Goal: Complete application form

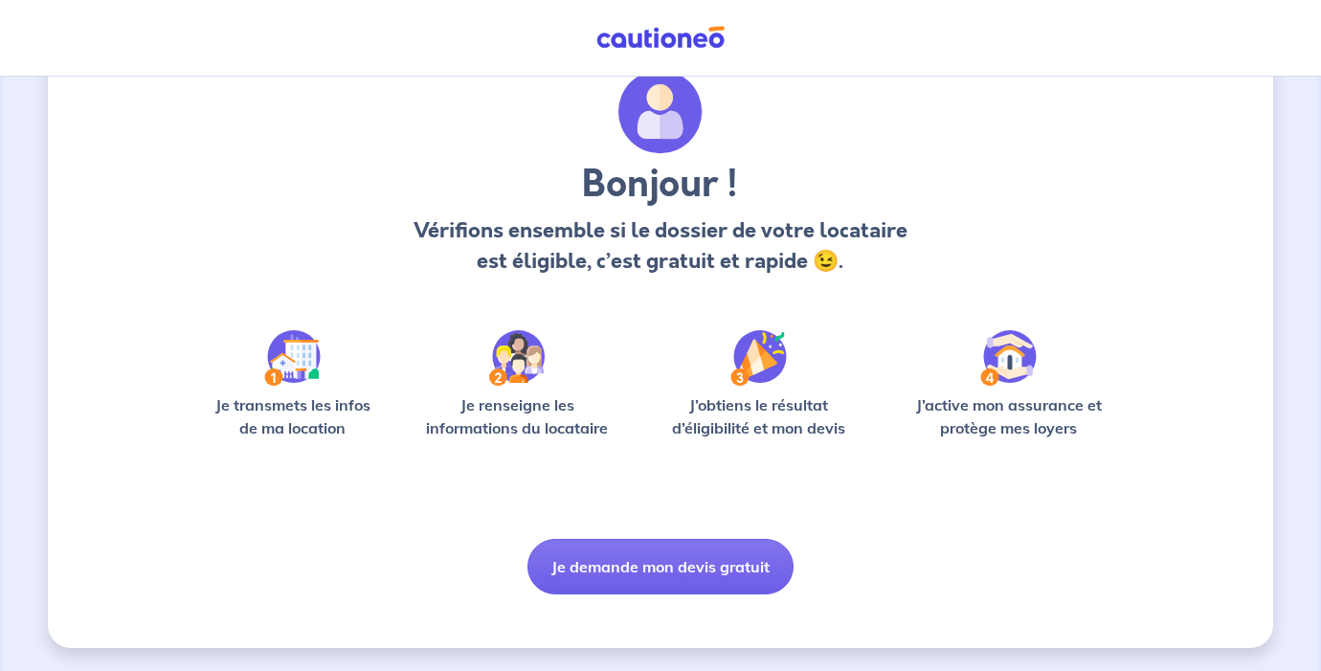
scroll to position [76, 0]
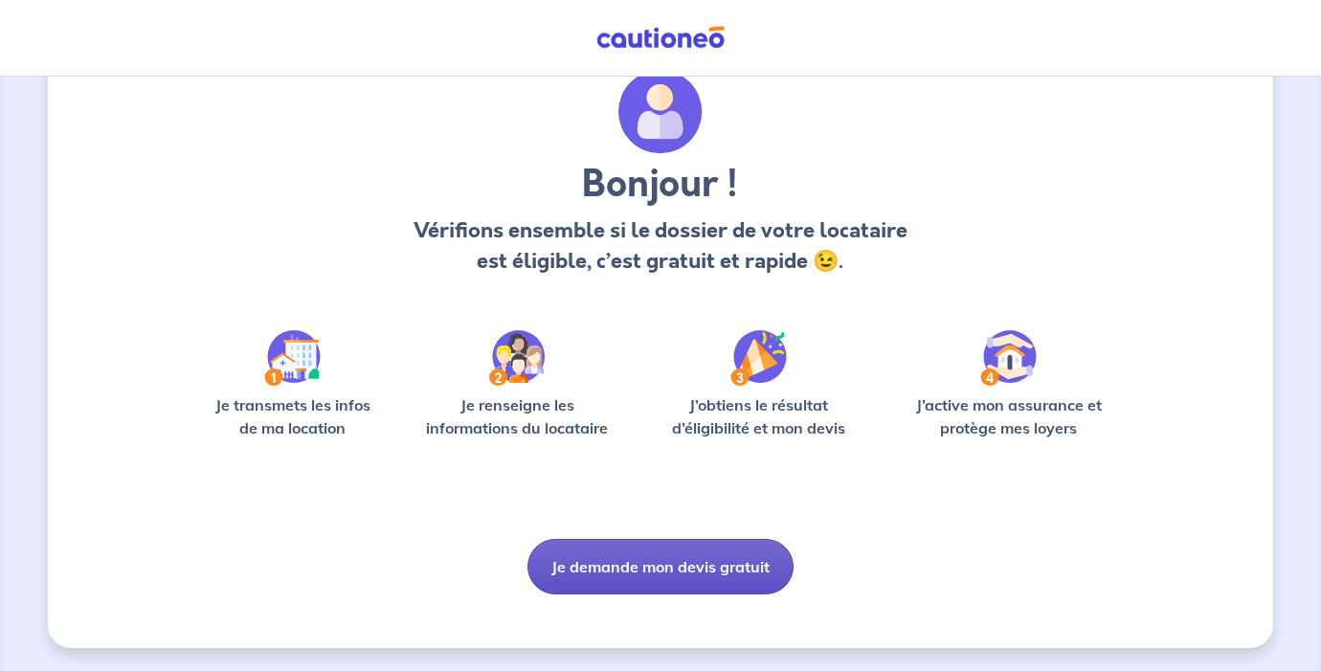
click at [657, 559] on button "Je demande mon devis gratuit" at bounding box center [660, 567] width 266 height 56
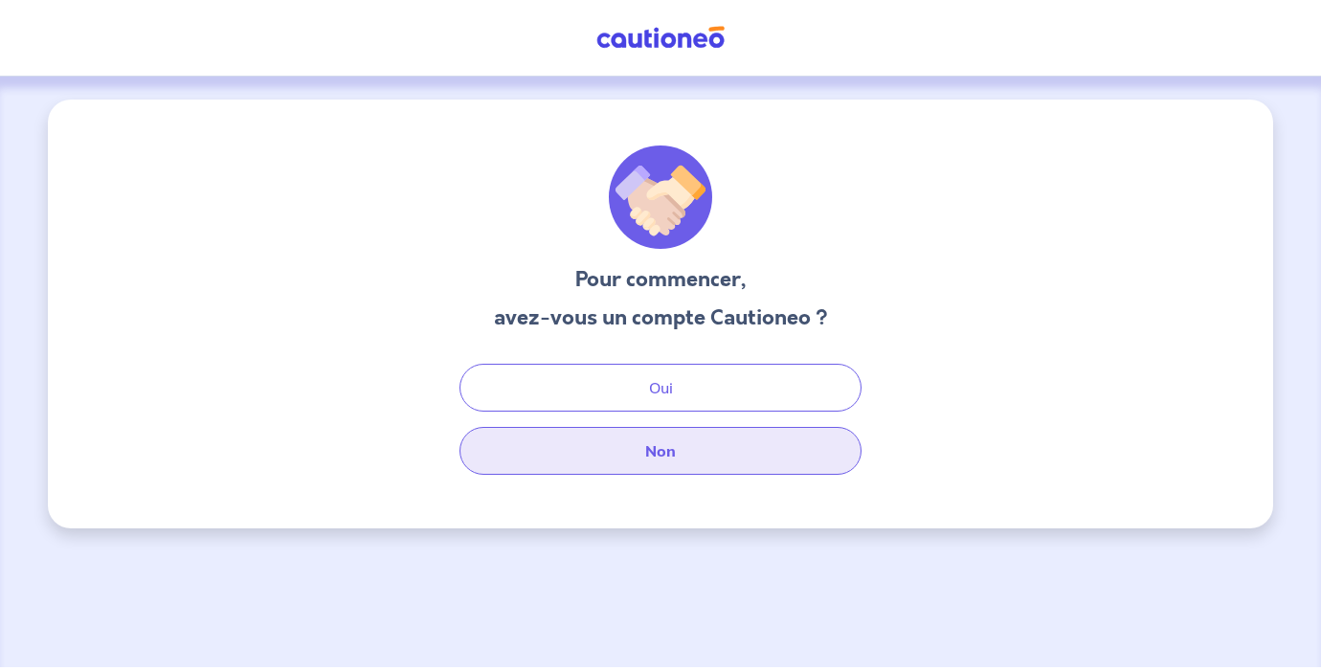
click at [690, 454] on button "Non" at bounding box center [660, 451] width 402 height 48
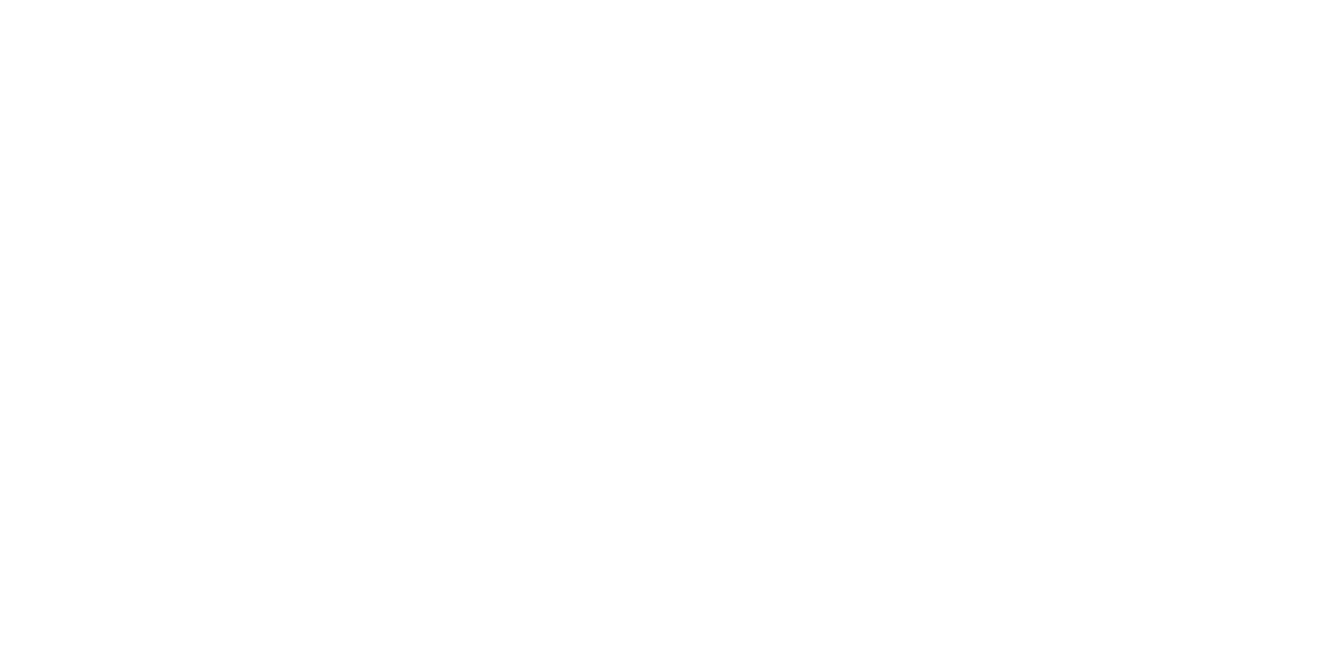
select select "FR"
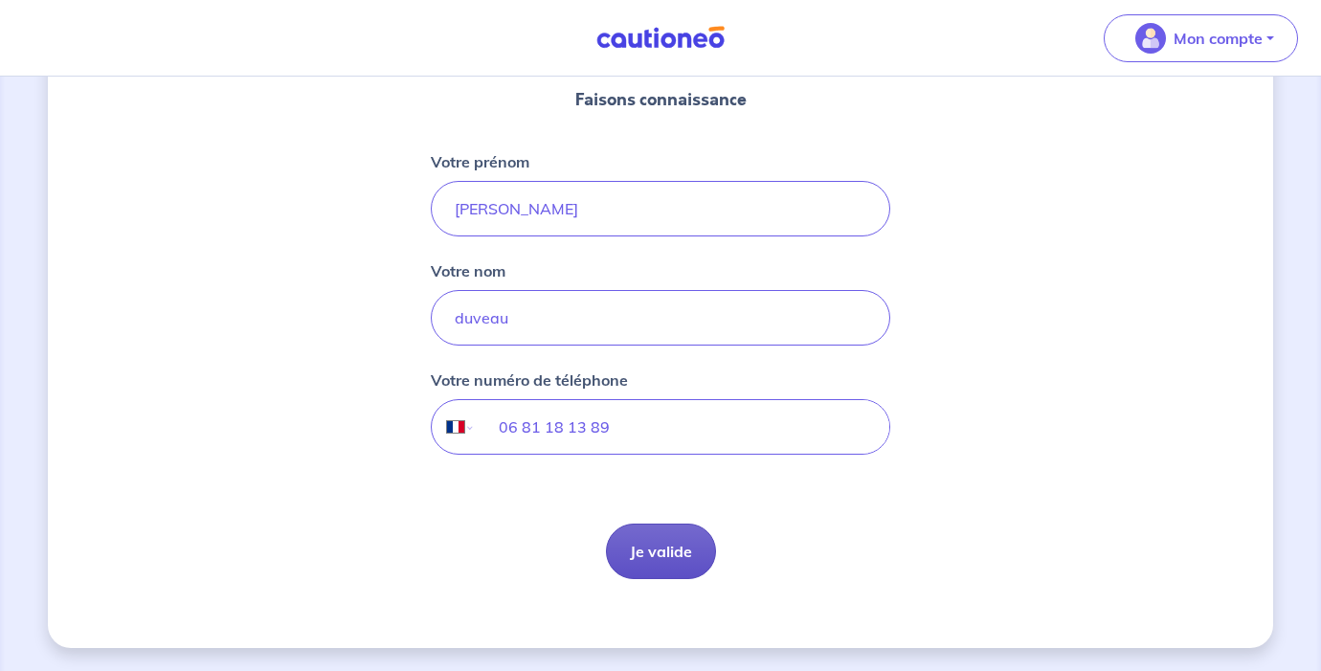
scroll to position [231, 0]
click at [674, 546] on button "Je valide" at bounding box center [661, 552] width 110 height 56
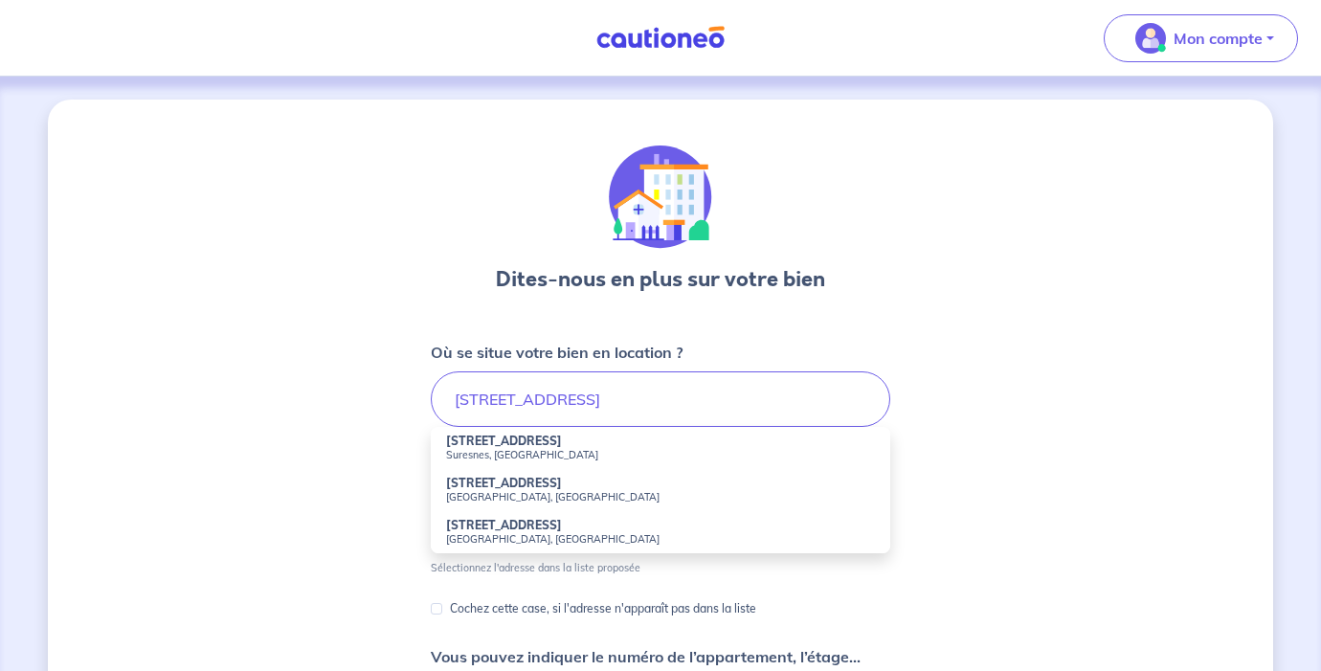
click at [536, 485] on strong "[STREET_ADDRESS]" at bounding box center [504, 483] width 116 height 14
type input "[STREET_ADDRESS]"
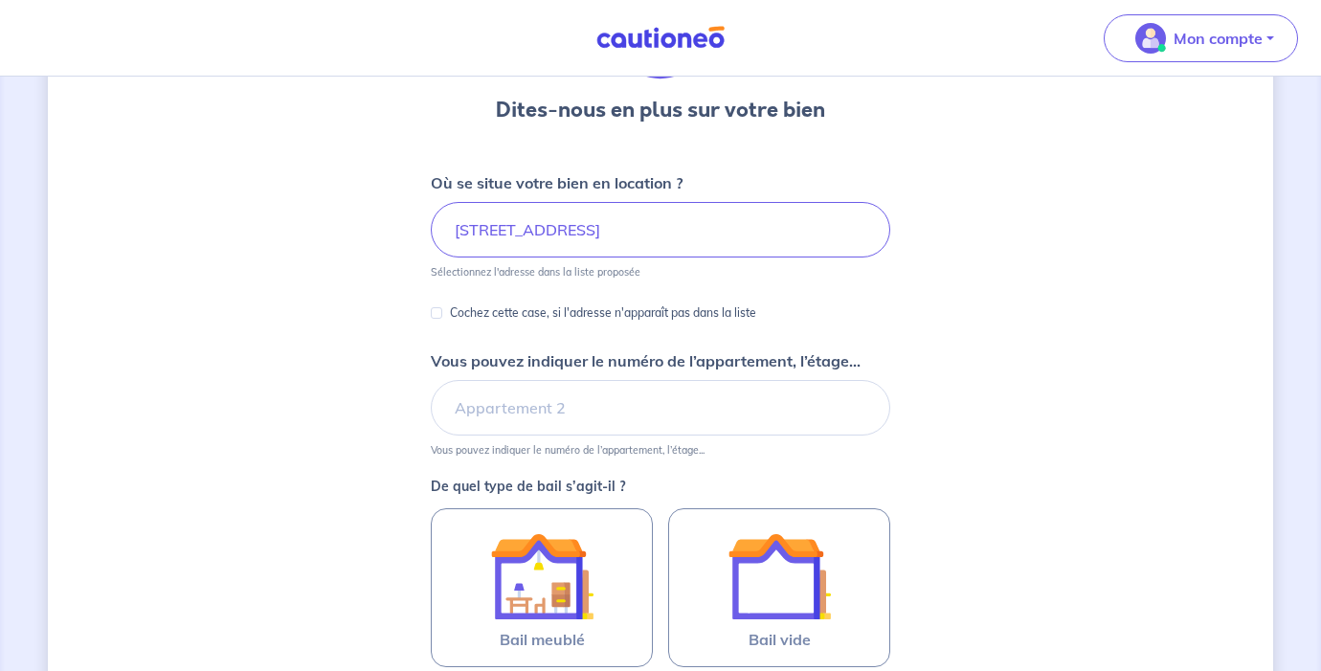
scroll to position [172, 0]
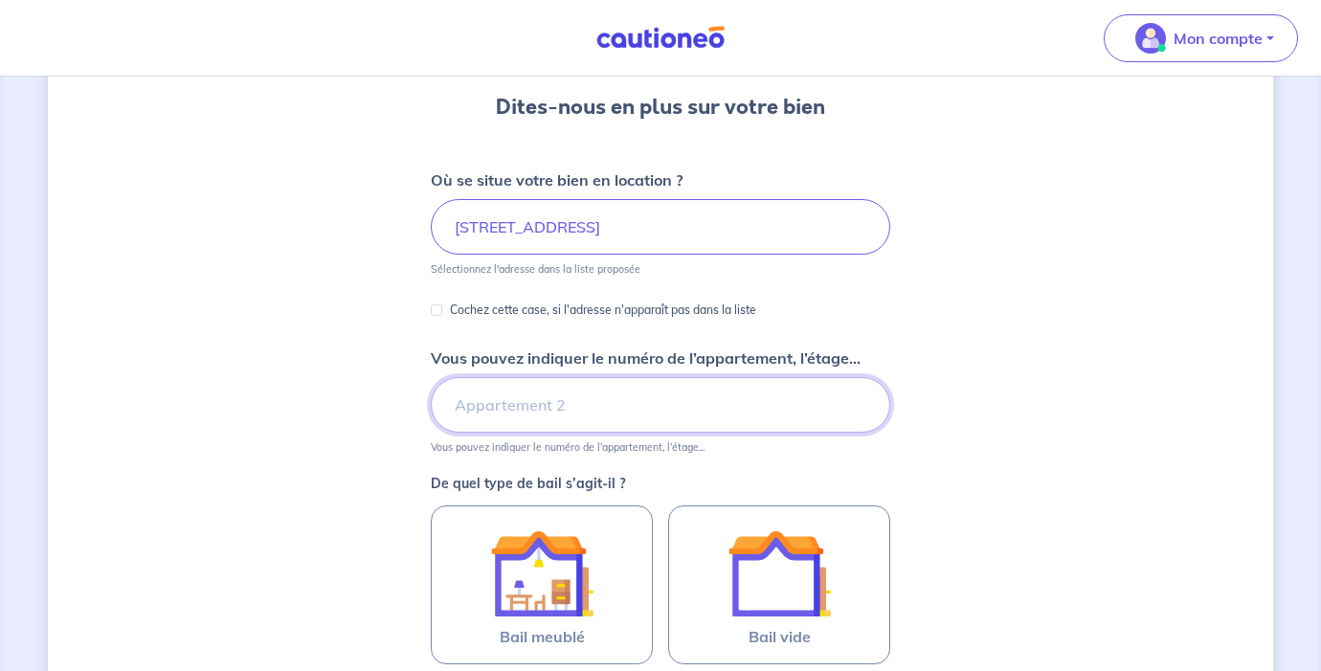
click at [549, 410] on input "Vous pouvez indiquer le numéro de l’appartement, l’étage..." at bounding box center [660, 405] width 459 height 56
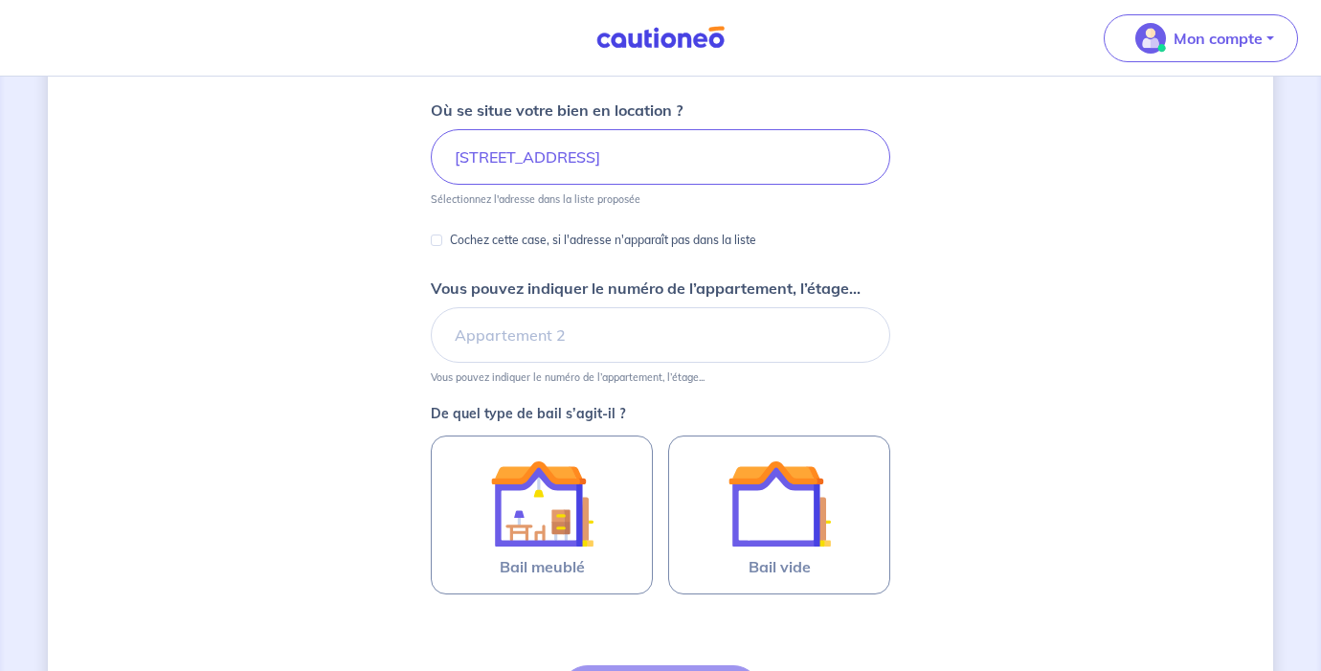
scroll to position [247, 0]
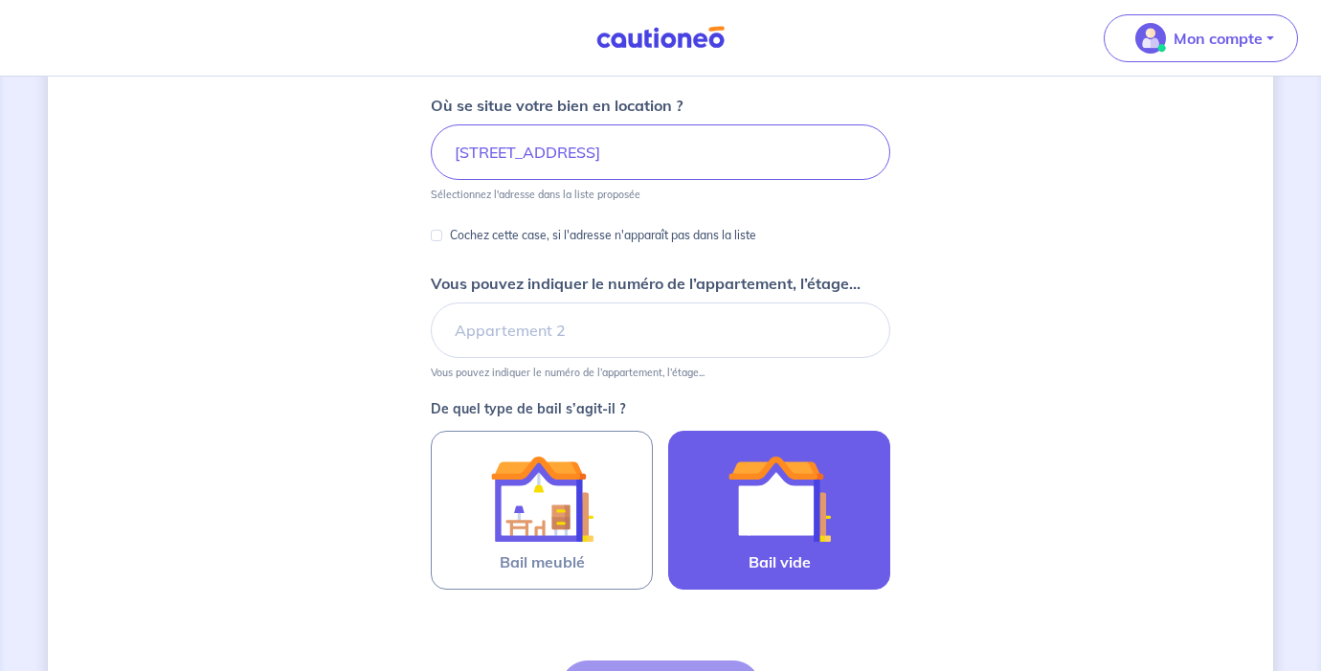
click at [766, 486] on img at bounding box center [779, 498] width 103 height 103
click at [0, 0] on input "Bail vide" at bounding box center [0, 0] width 0 height 0
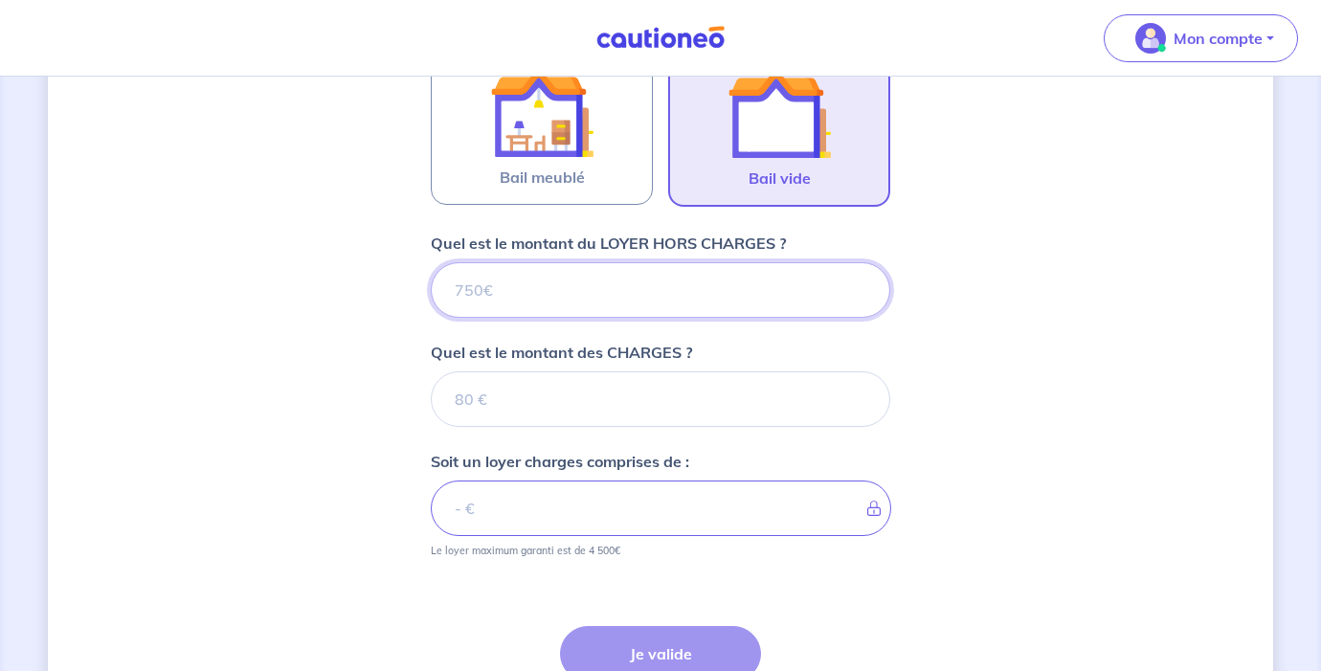
scroll to position [635, 0]
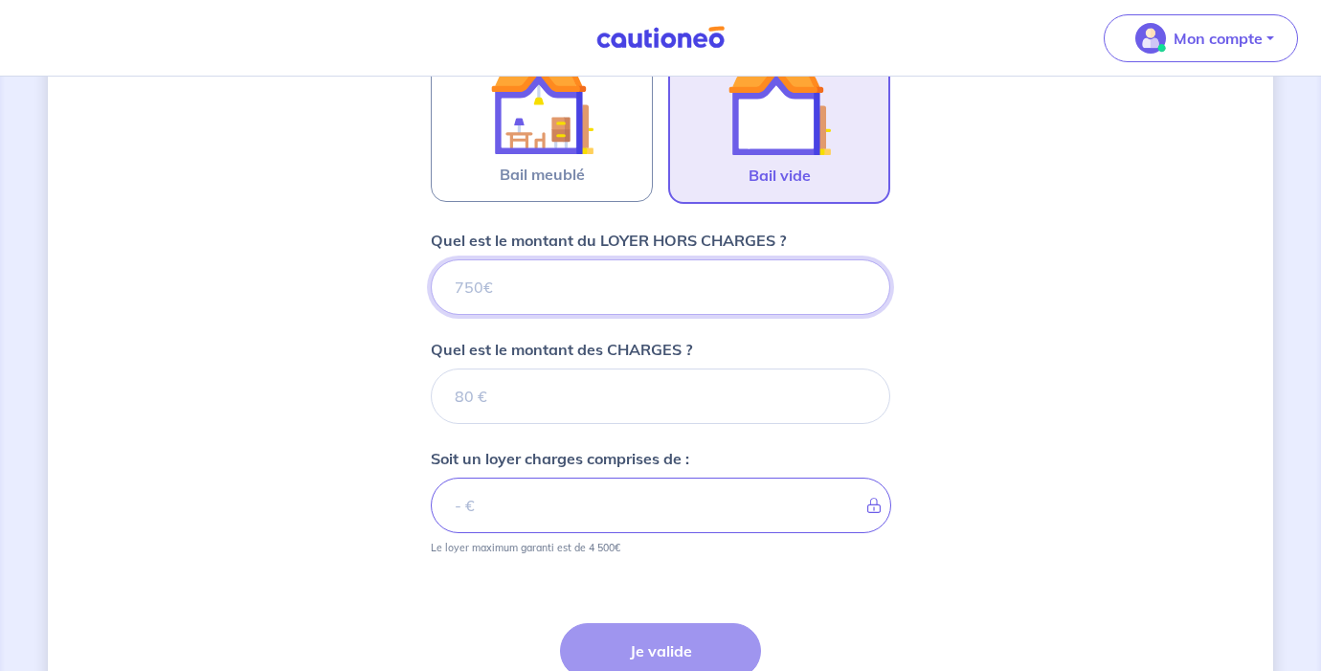
click at [753, 290] on input "Quel est le montant du LOYER HORS CHARGES ?" at bounding box center [660, 287] width 459 height 56
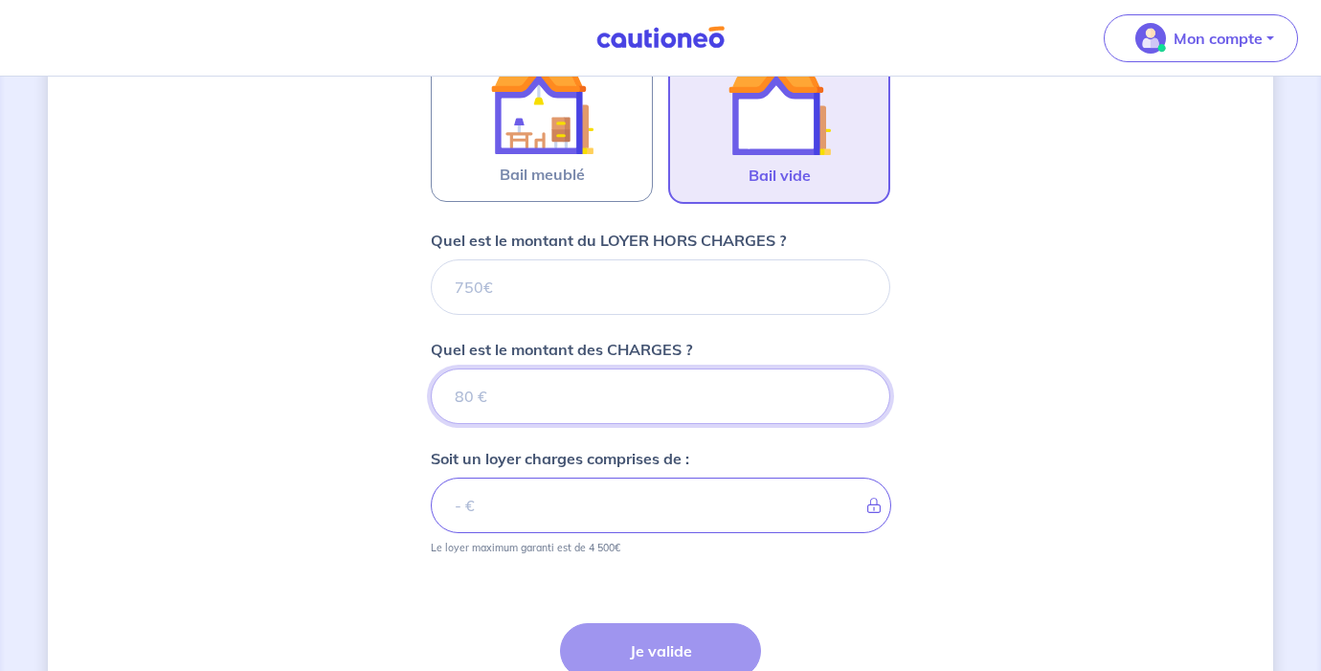
click at [506, 392] on input "Quel est le montant des CHARGES ?" at bounding box center [660, 397] width 459 height 56
type input "50"
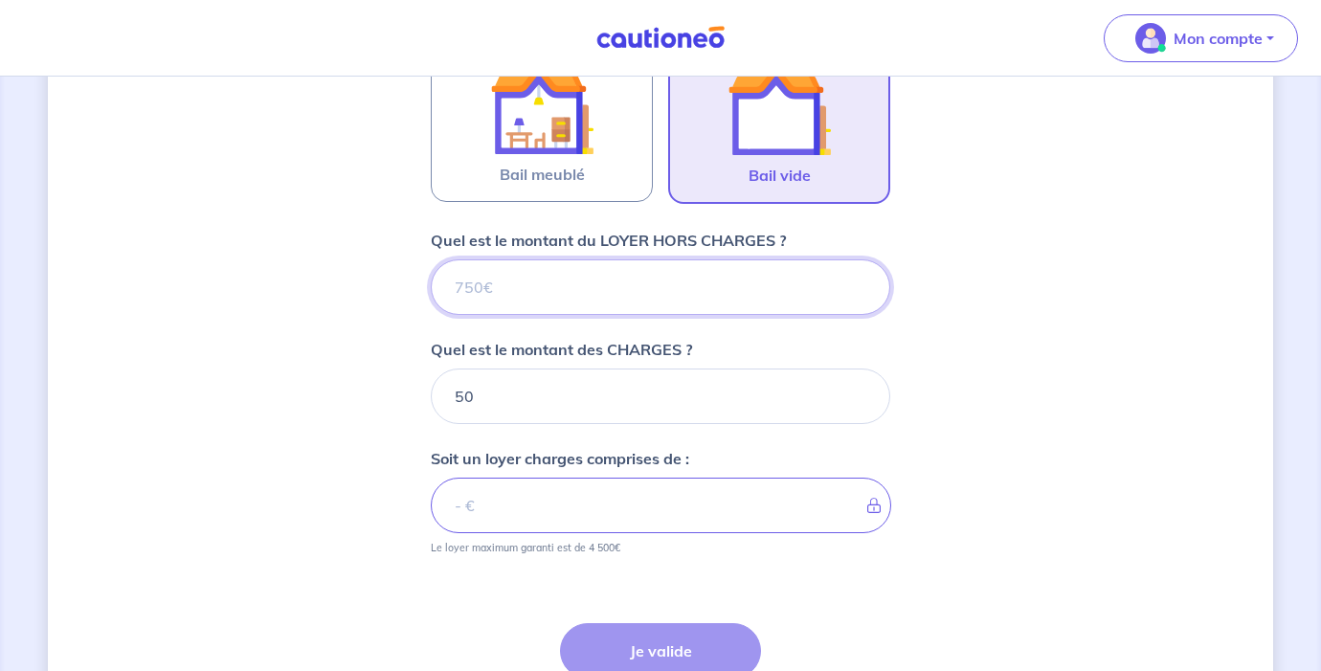
click at [545, 285] on input "Quel est le montant du LOYER HORS CHARGES ?" at bounding box center [660, 287] width 459 height 56
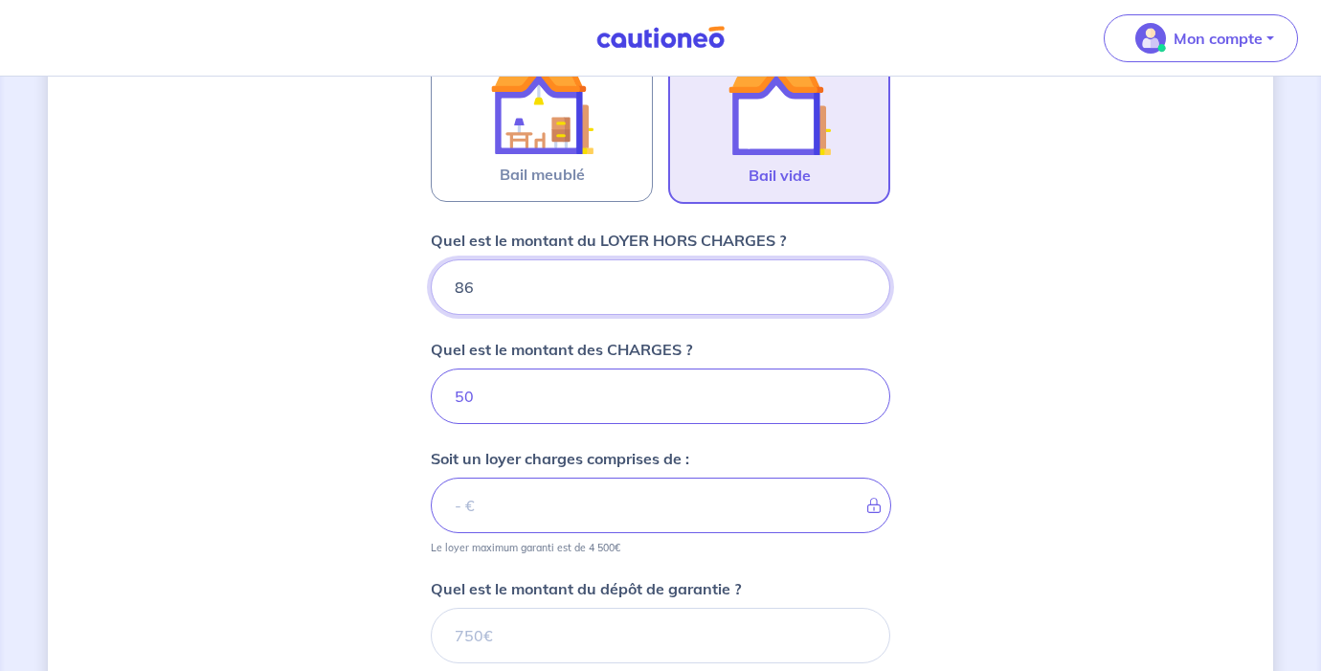
type input "865"
type input "915"
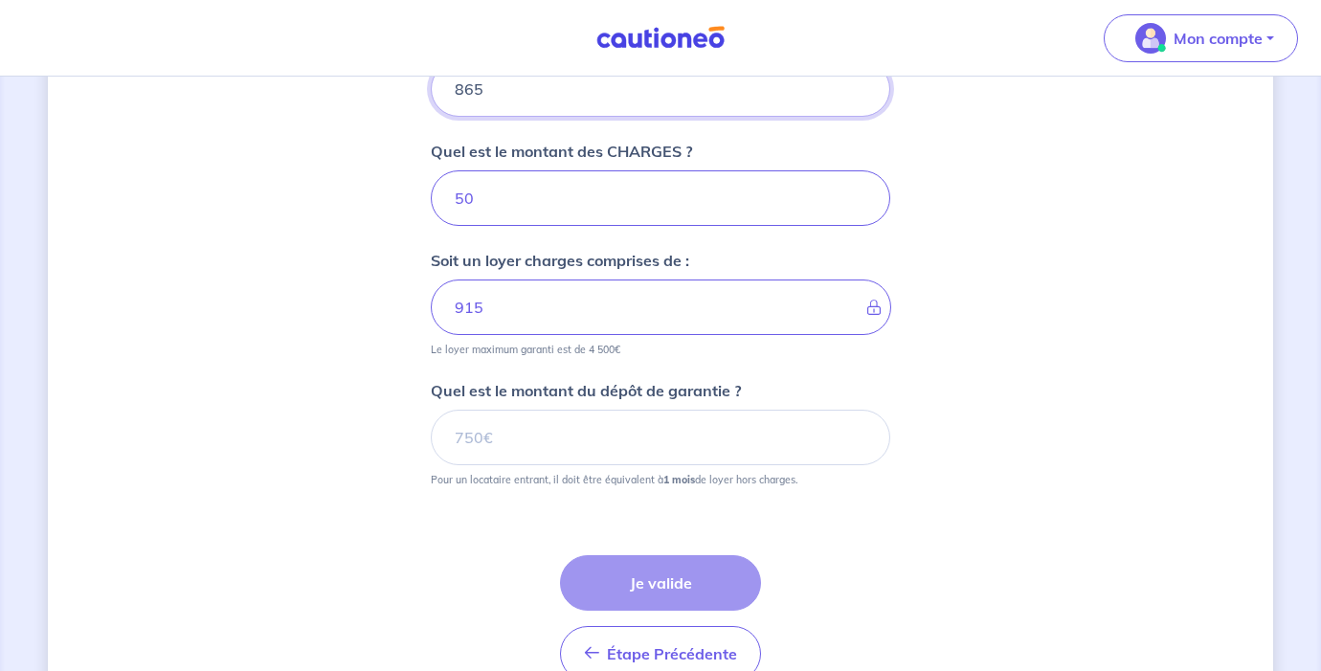
scroll to position [836, 0]
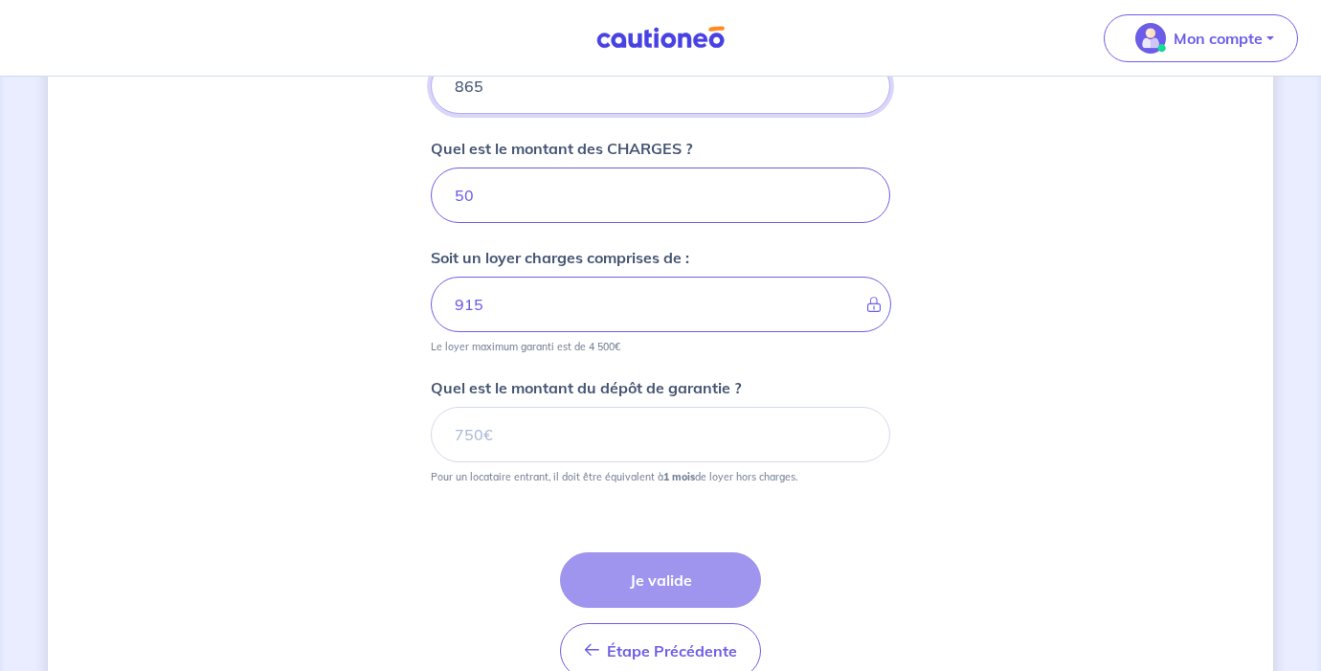
type input "865"
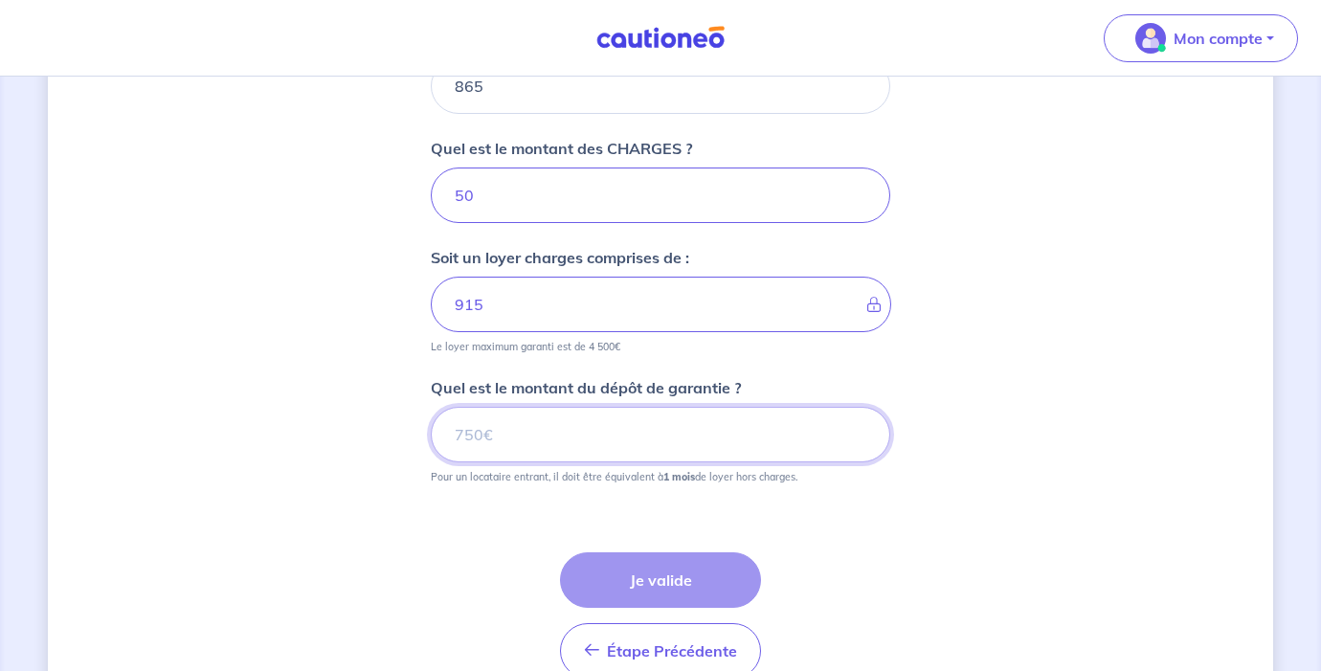
click at [518, 443] on input "Quel est le montant du dépôt de garantie ?" at bounding box center [660, 435] width 459 height 56
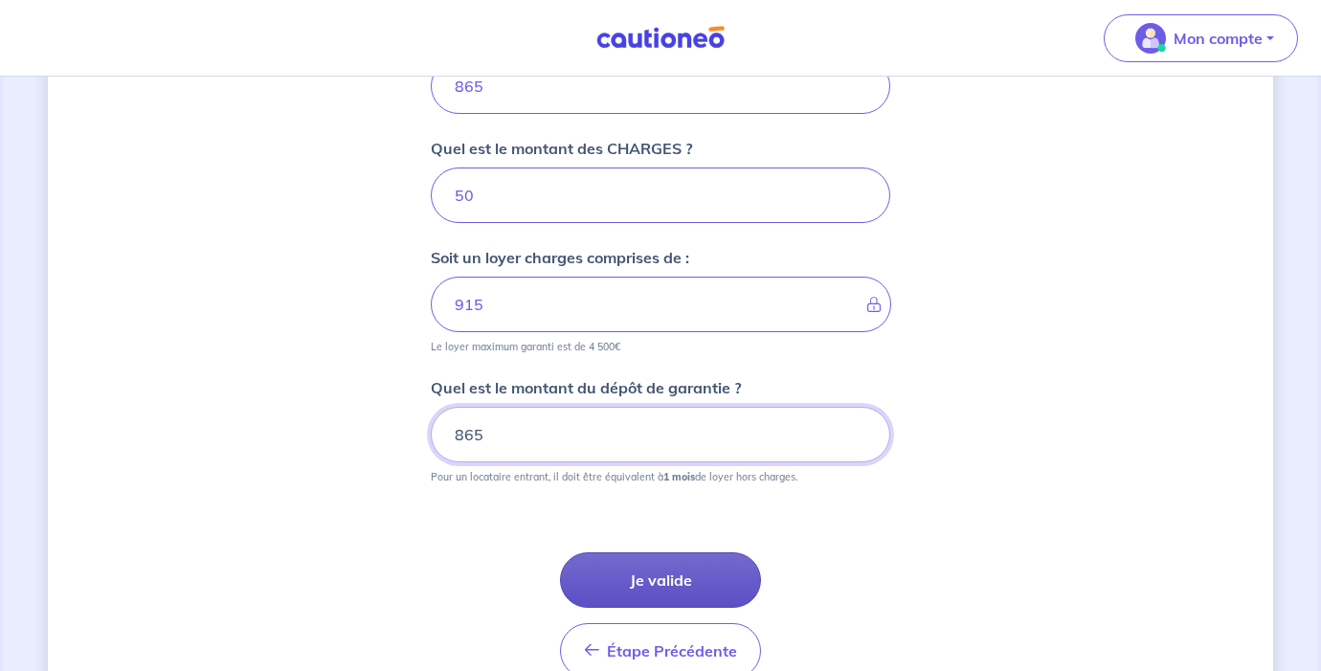
type input "865"
click at [684, 578] on button "Je valide" at bounding box center [660, 580] width 201 height 56
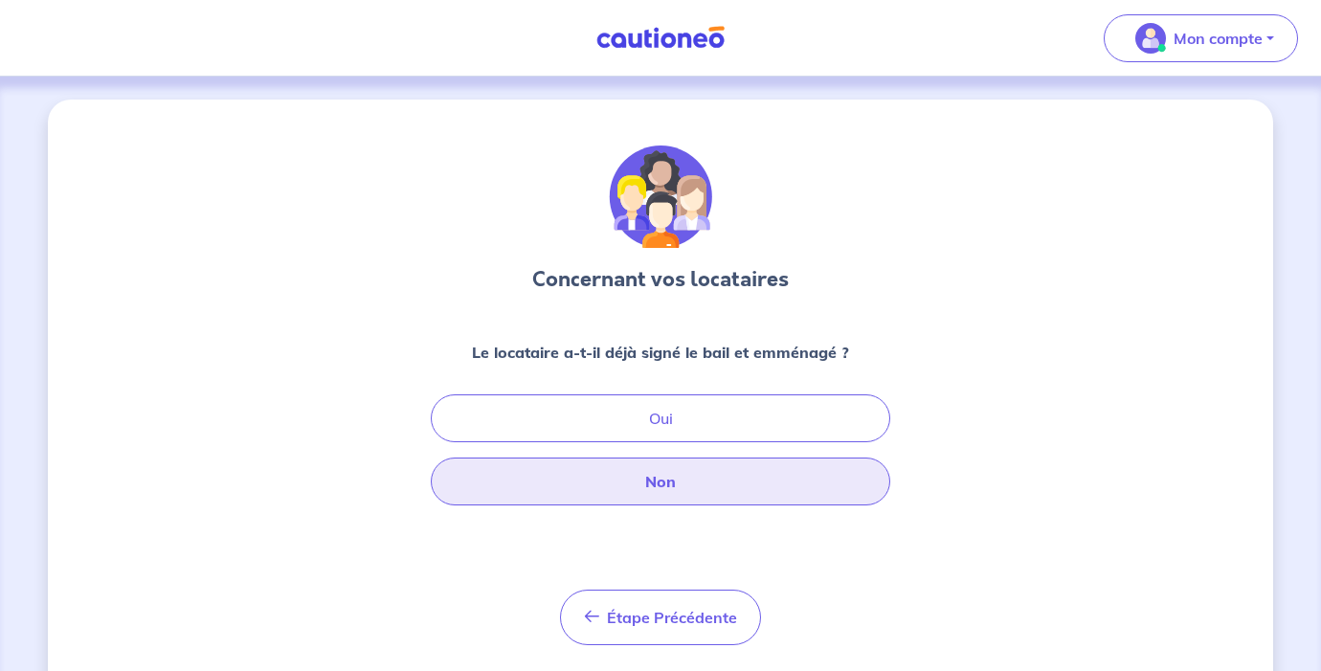
click at [711, 482] on button "Non" at bounding box center [660, 482] width 459 height 48
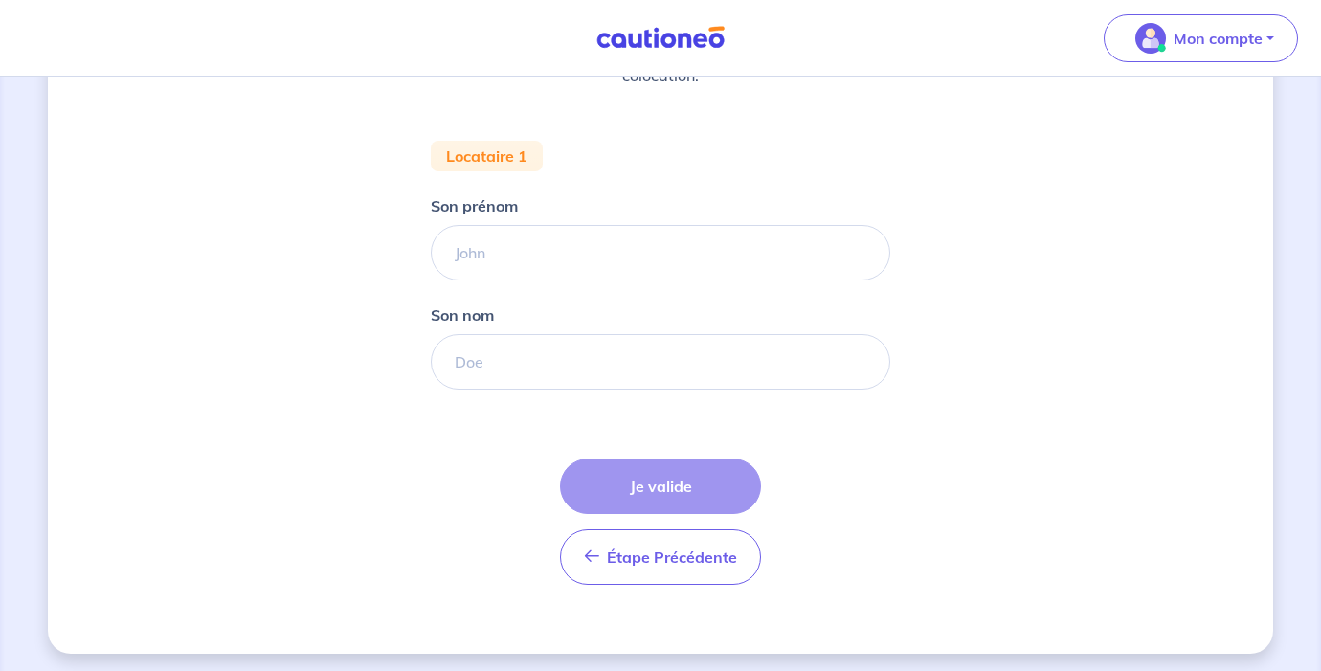
scroll to position [326, 0]
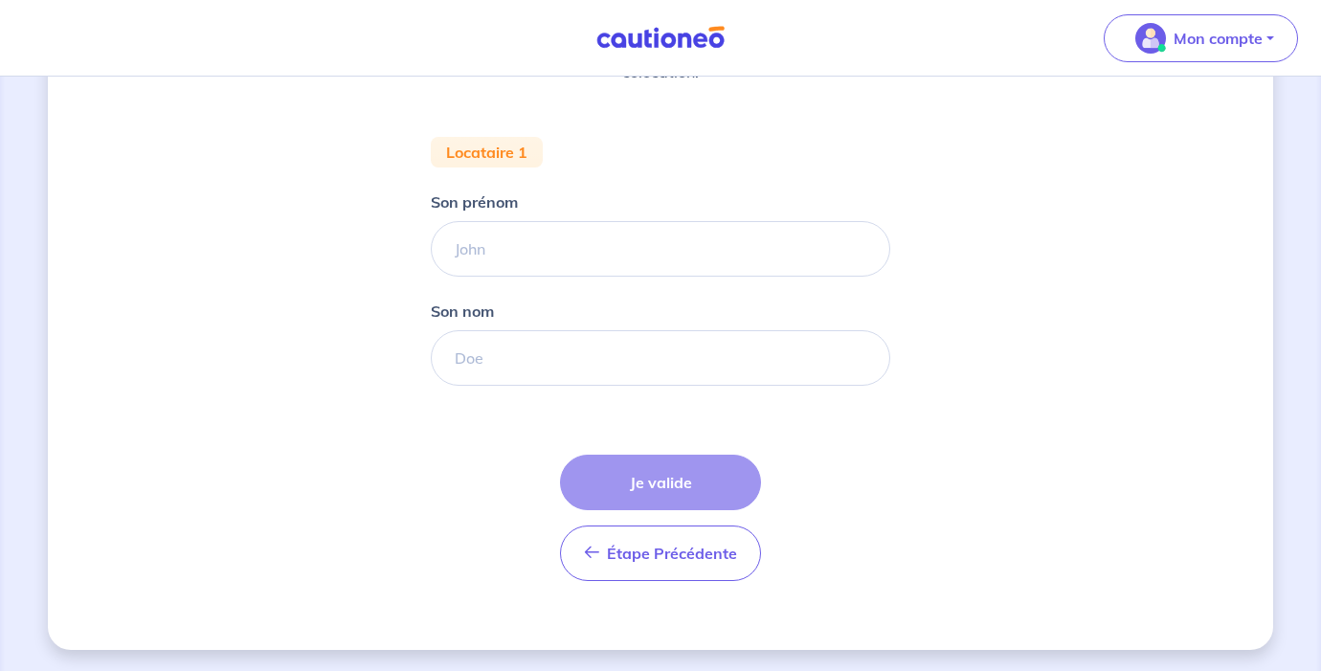
click at [652, 42] on img at bounding box center [661, 38] width 144 height 24
